Goal: Check status: Check status

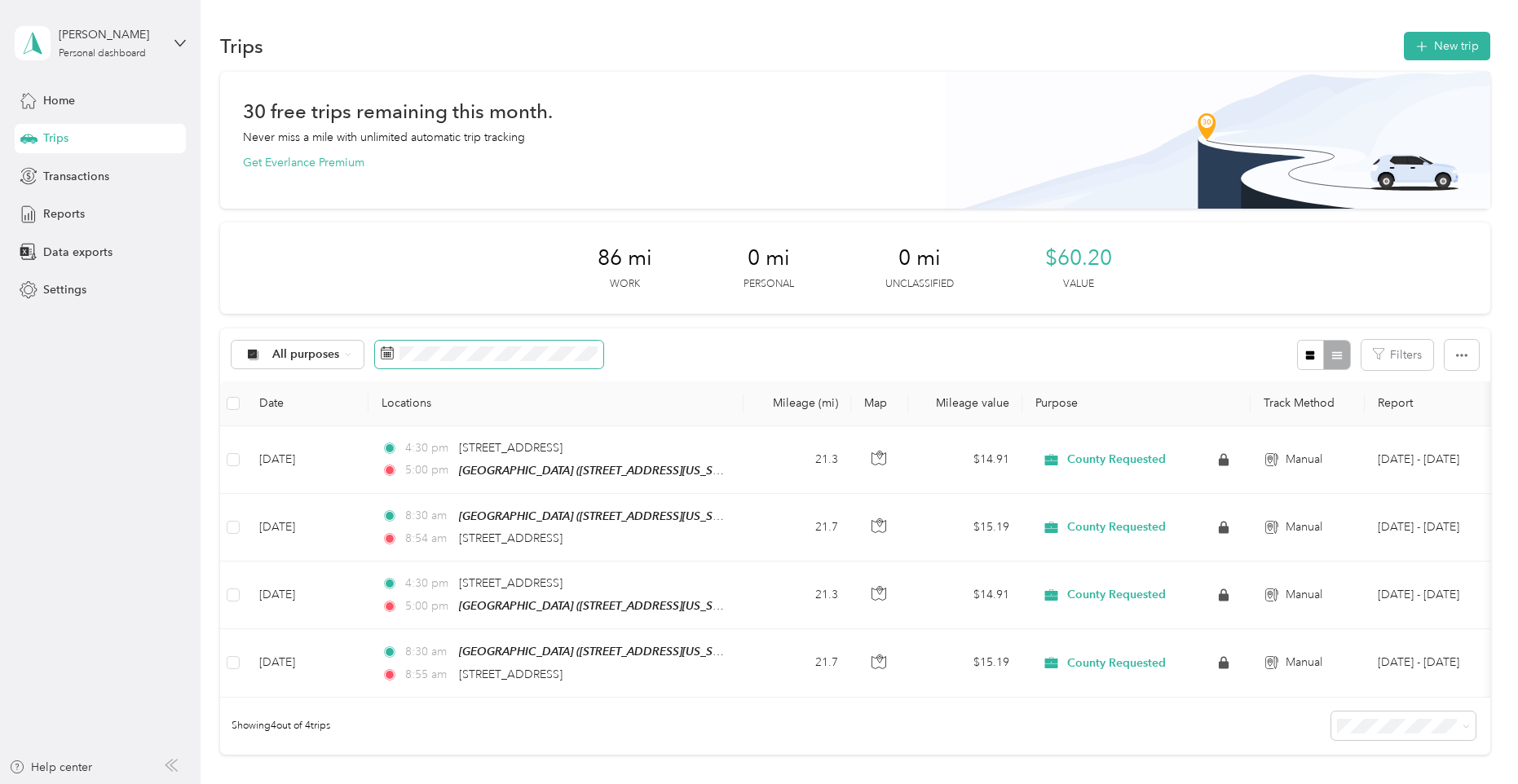
click at [563, 363] on span at bounding box center [489, 354] width 228 height 28
click at [77, 202] on div "Reports" at bounding box center [100, 214] width 171 height 29
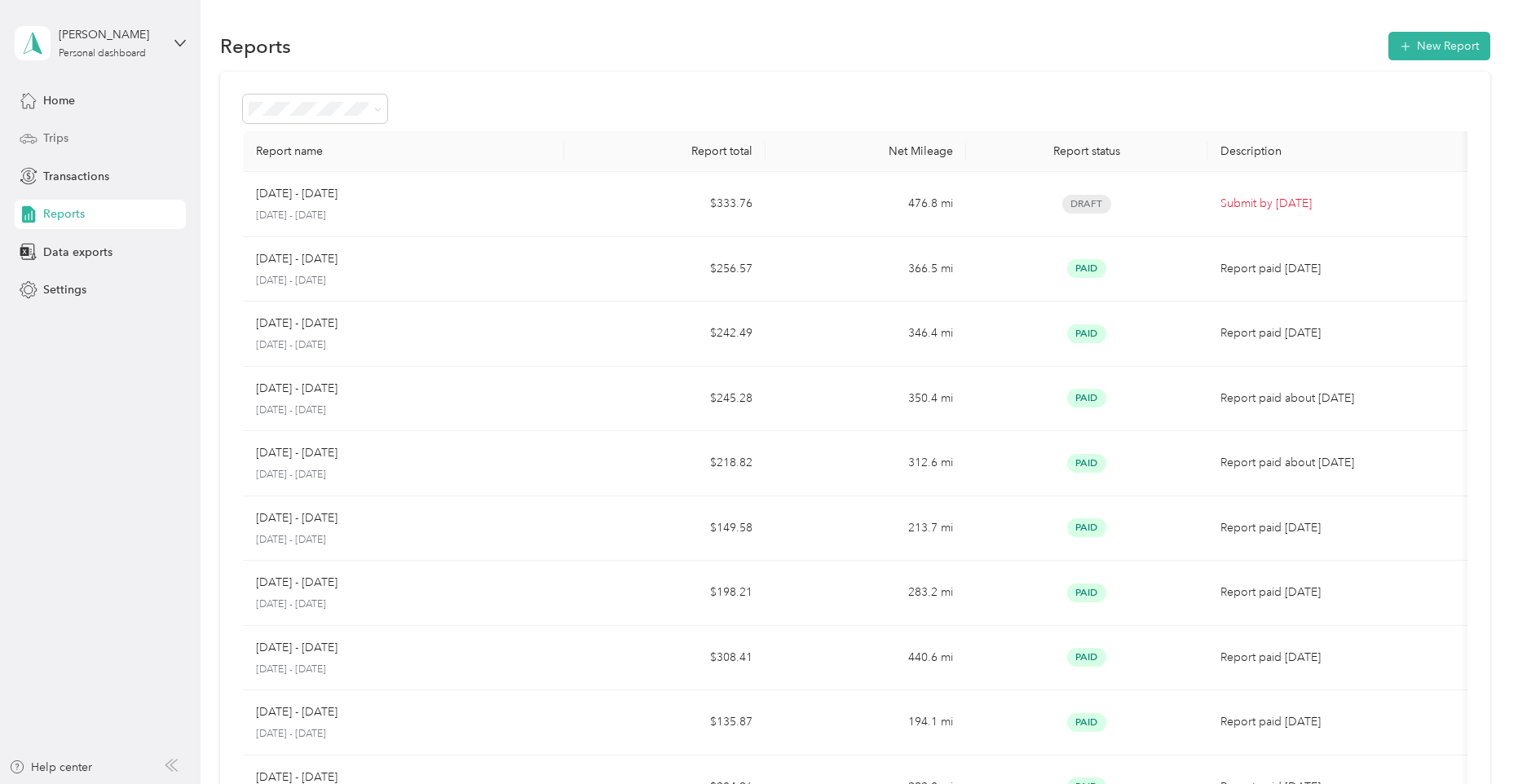
click at [72, 133] on div "Trips" at bounding box center [100, 139] width 171 height 29
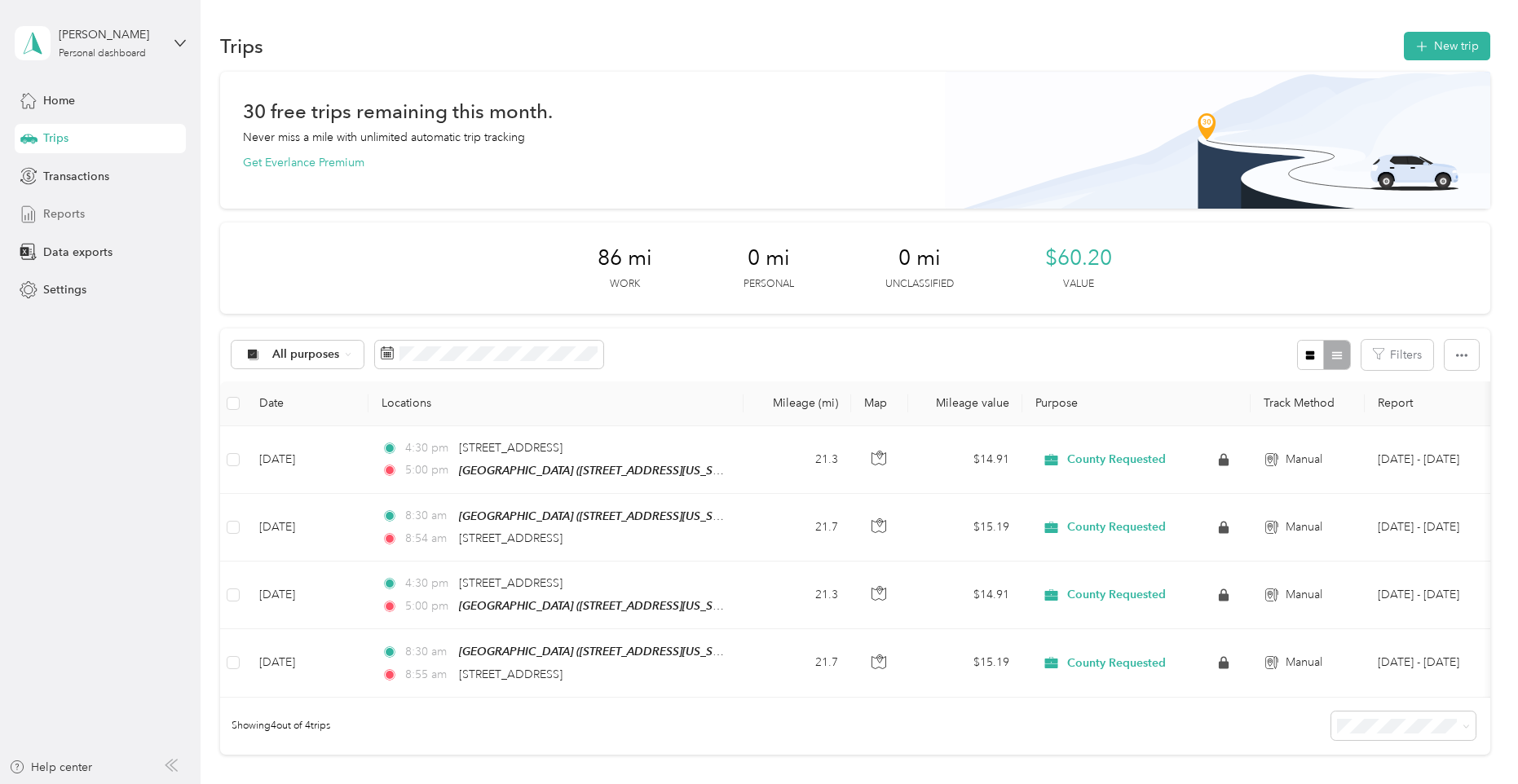
click at [83, 209] on span "Reports" at bounding box center [64, 213] width 41 height 17
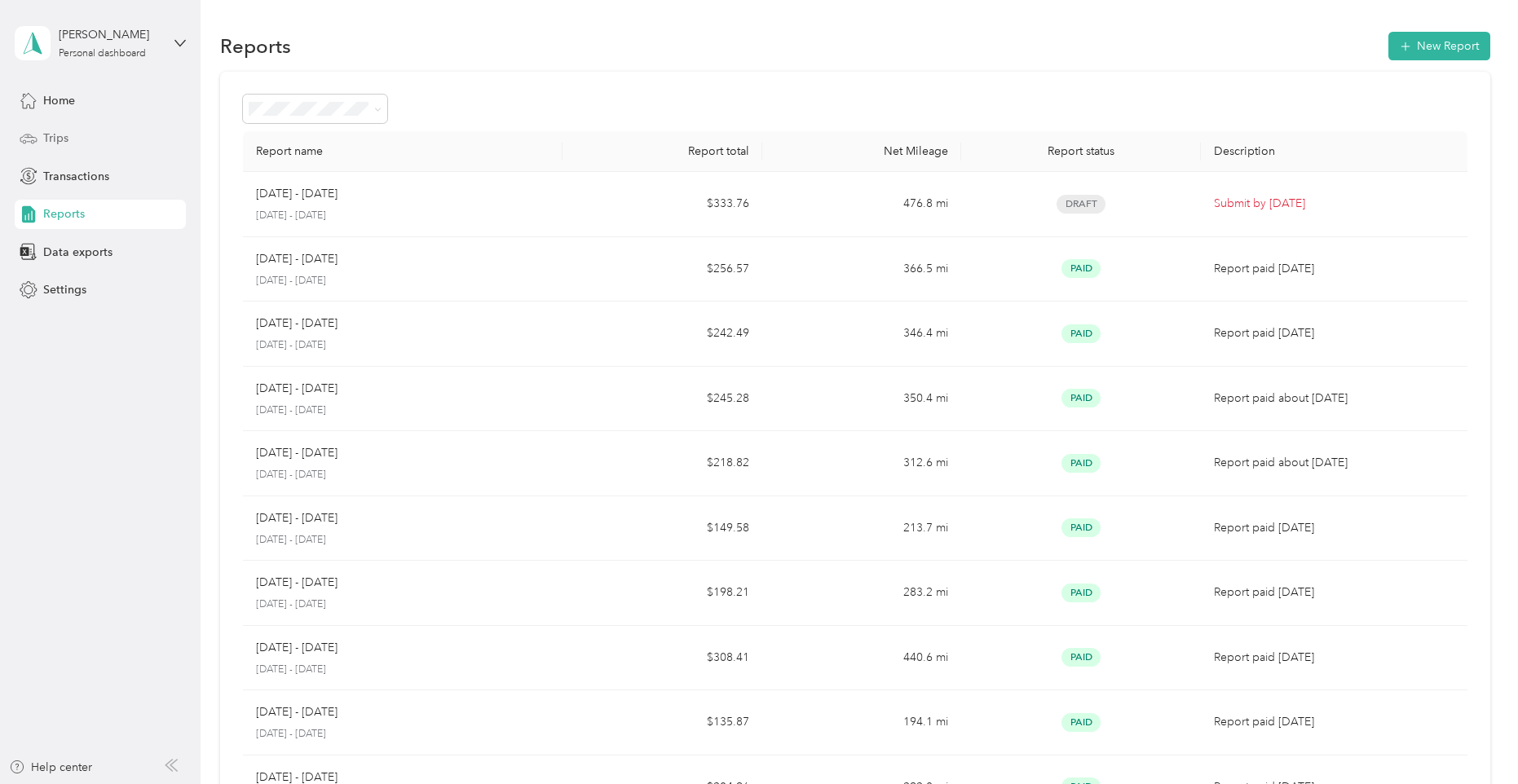
click at [76, 135] on div "Trips" at bounding box center [100, 139] width 171 height 29
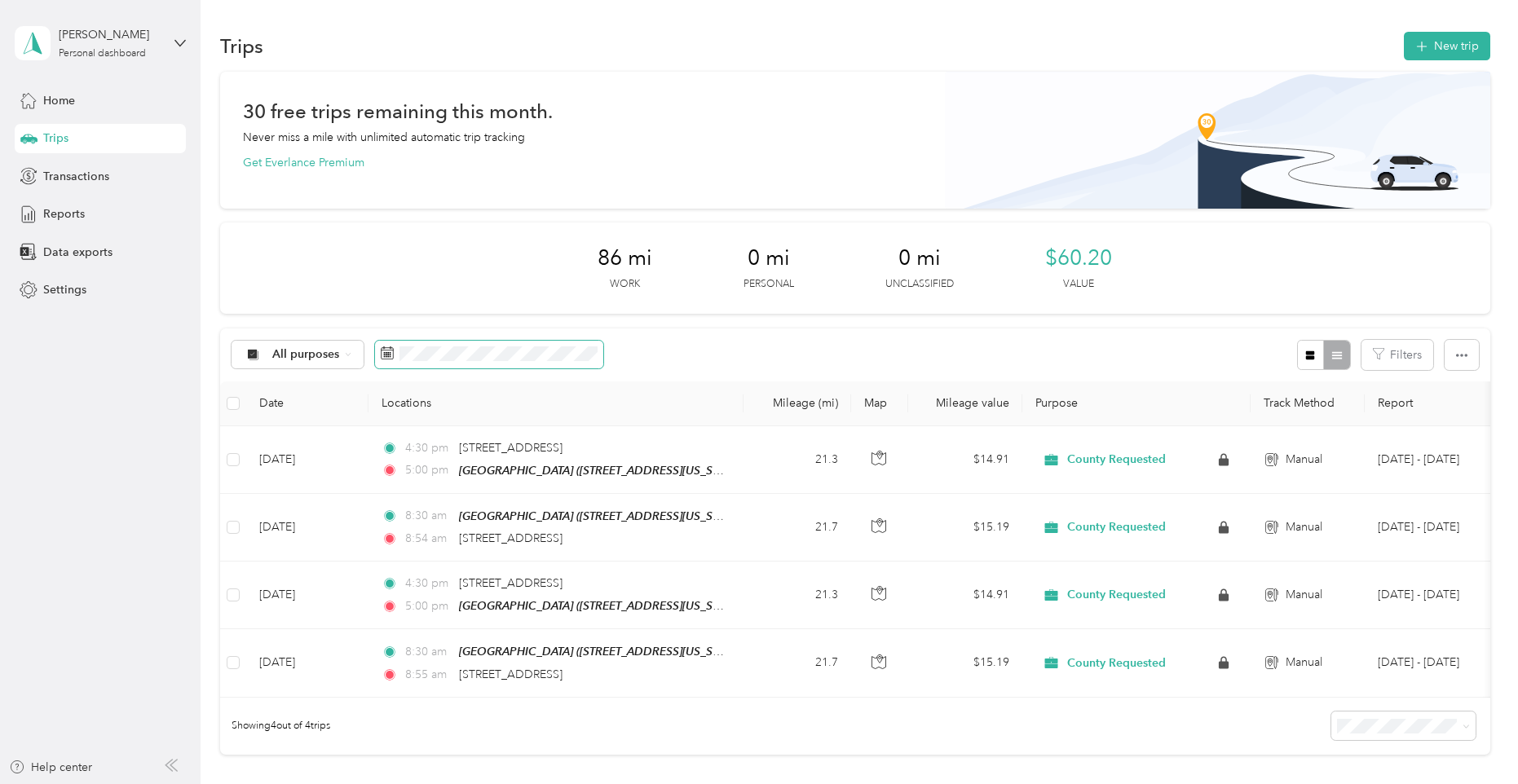
click at [542, 363] on span at bounding box center [489, 354] width 228 height 28
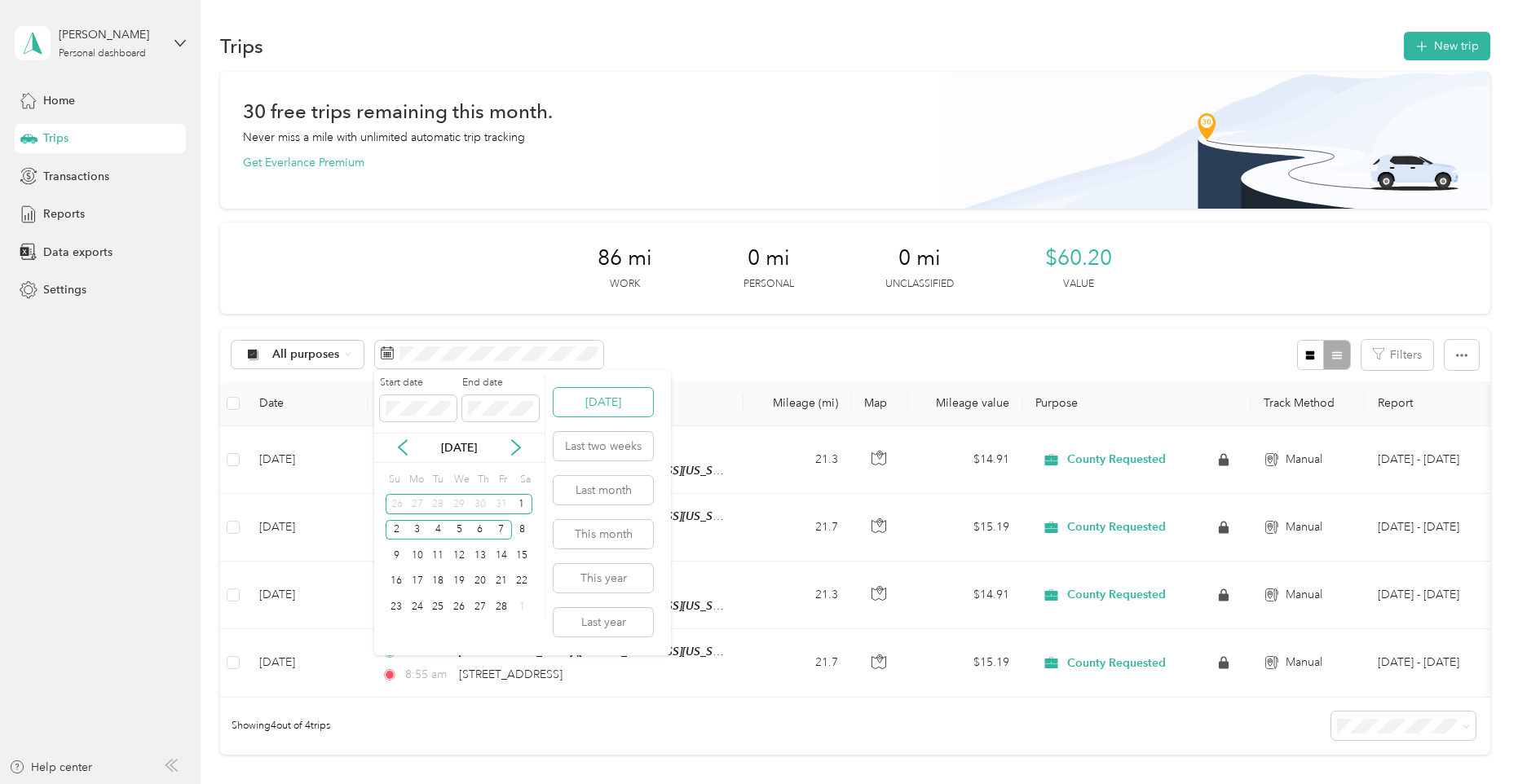
click at [566, 402] on button "[DATE]" at bounding box center [603, 401] width 99 height 29
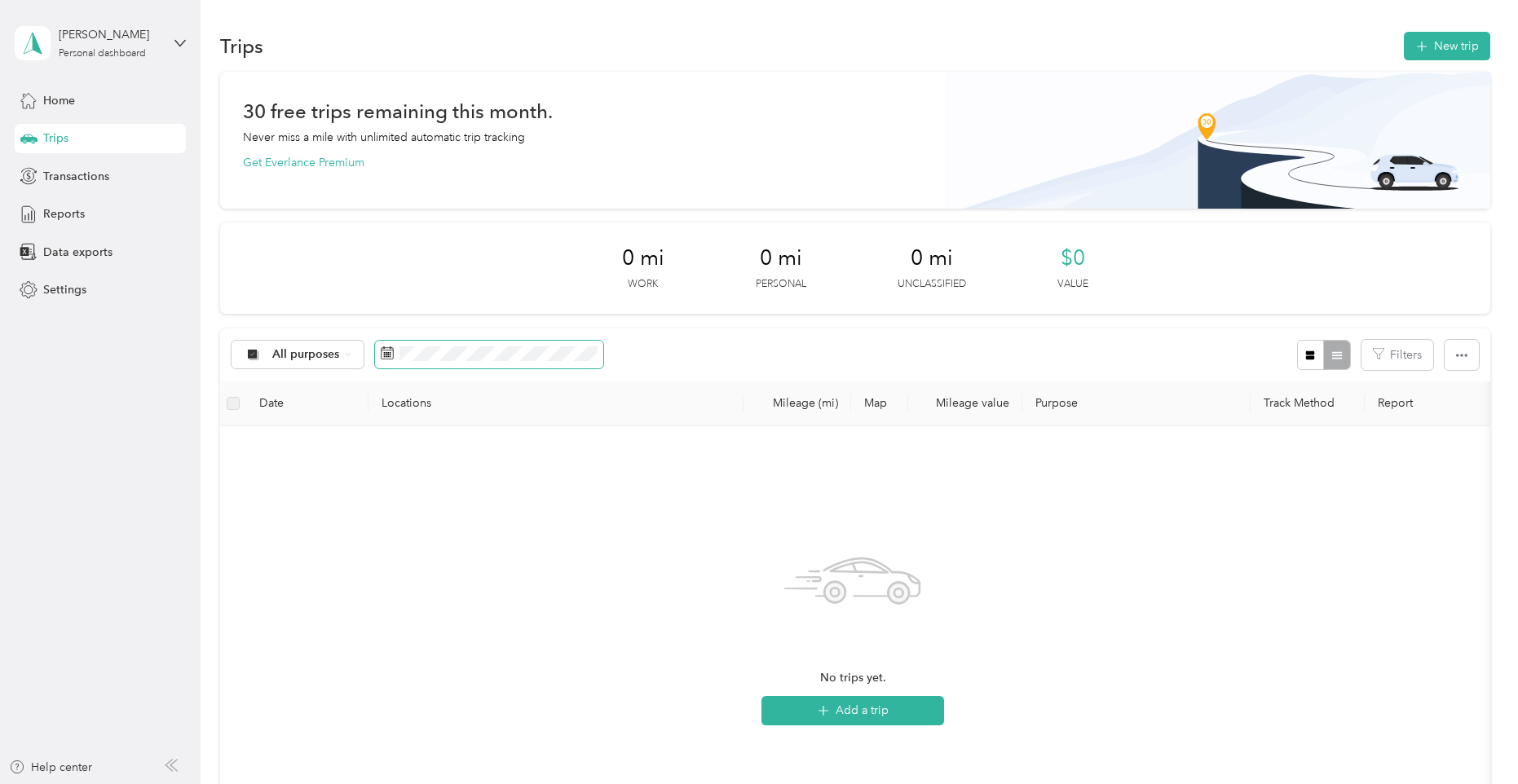
click at [384, 352] on icon at bounding box center [388, 352] width 13 height 13
click at [382, 359] on icon at bounding box center [388, 352] width 13 height 13
click at [388, 352] on icon at bounding box center [388, 352] width 13 height 13
click at [502, 364] on span at bounding box center [489, 354] width 228 height 28
click at [397, 448] on icon at bounding box center [403, 447] width 17 height 17
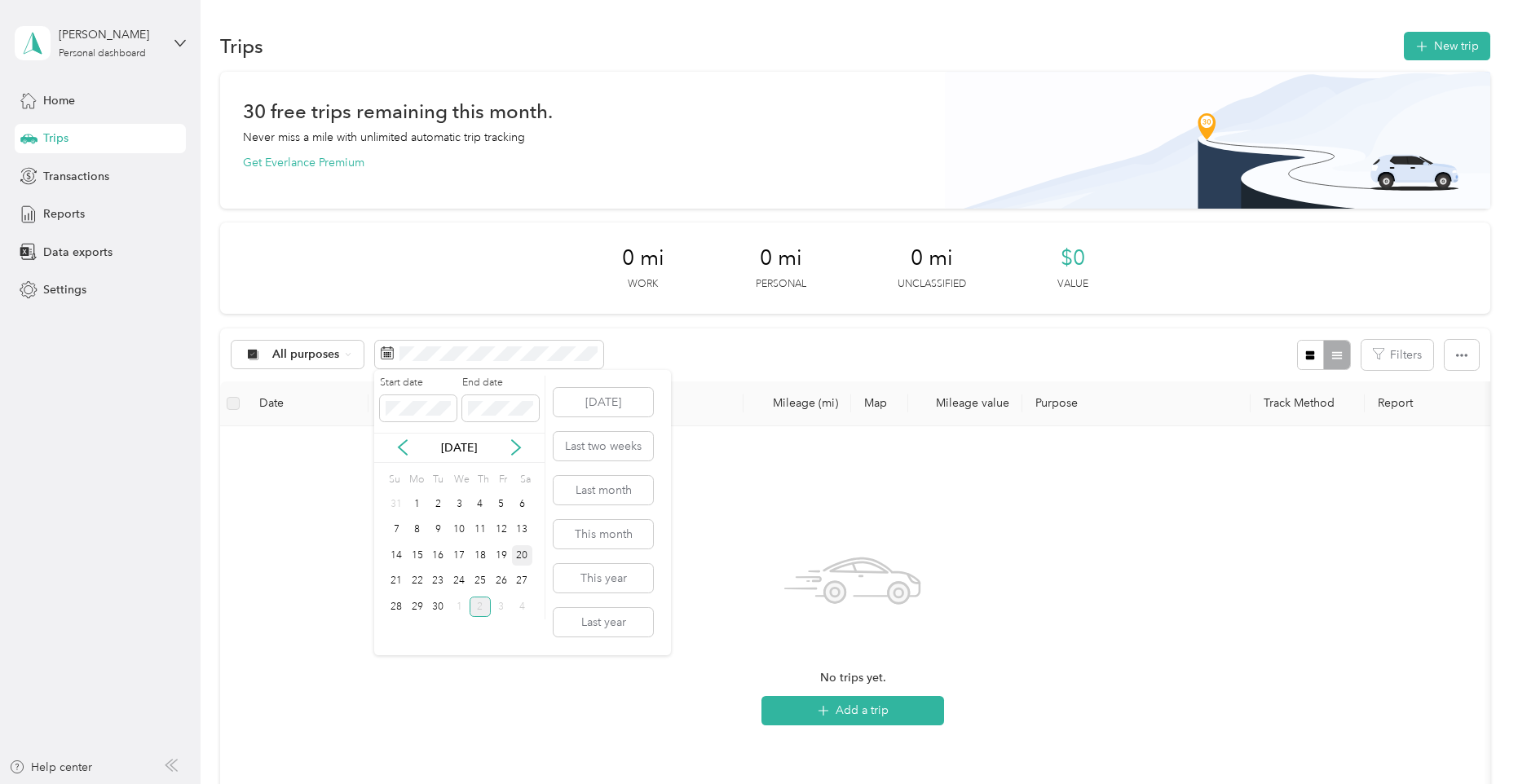
click at [517, 558] on div "20" at bounding box center [522, 555] width 21 height 20
click at [520, 452] on icon at bounding box center [516, 447] width 17 height 17
click at [506, 502] on div "3" at bounding box center [501, 504] width 21 height 20
